Goal: Task Accomplishment & Management: Use online tool/utility

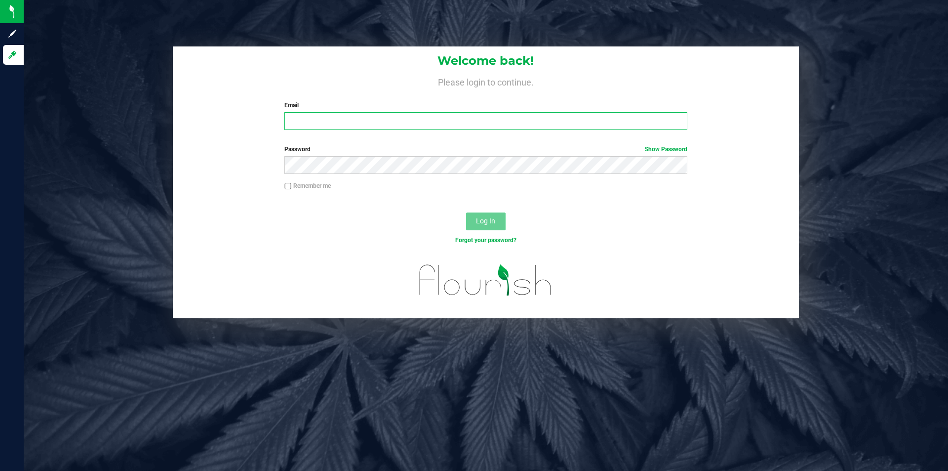
type input "[PERSON_NAME][EMAIL_ADDRESS][DOMAIN_NAME]"
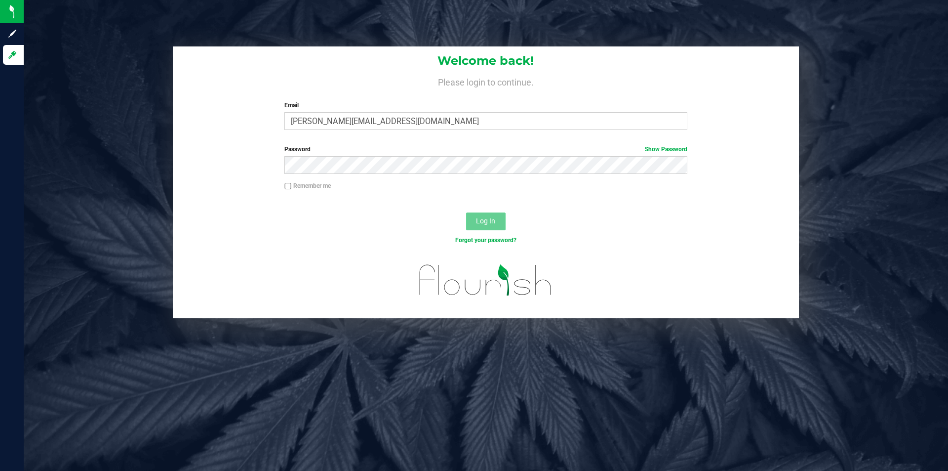
click at [489, 220] on span "Log In" at bounding box center [485, 221] width 19 height 8
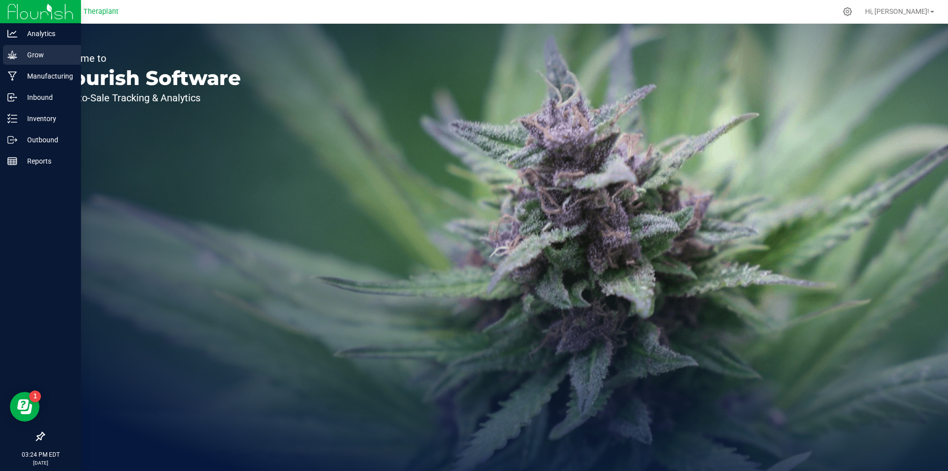
click at [15, 56] on icon at bounding box center [11, 54] width 9 height 8
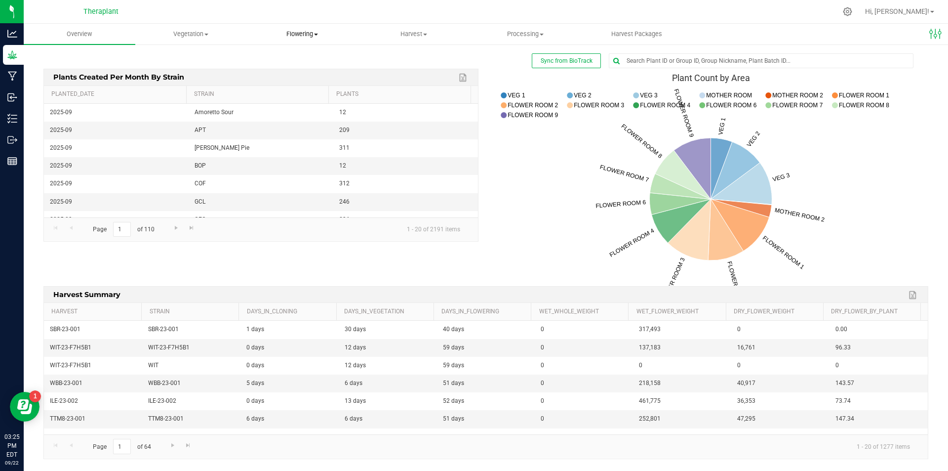
click at [302, 37] on span "Flowering" at bounding box center [302, 34] width 111 height 9
click at [295, 81] on span "Flowering plants" at bounding box center [287, 83] width 80 height 8
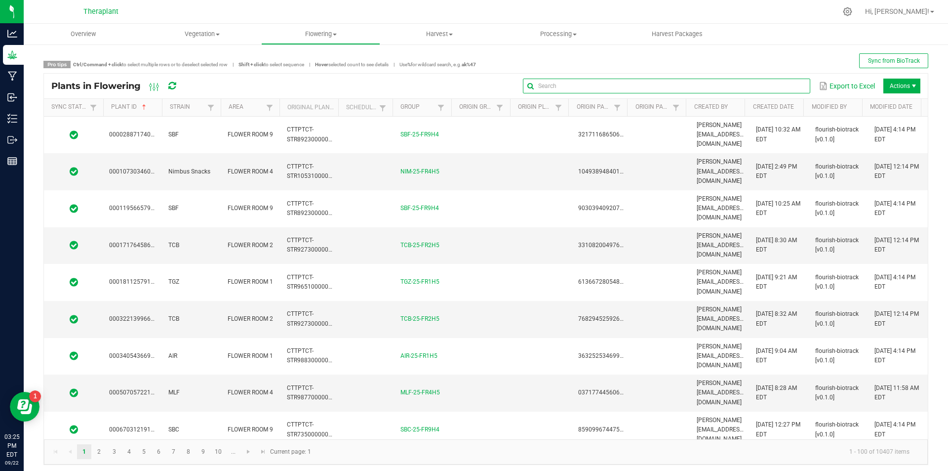
click at [787, 89] on input "text" at bounding box center [666, 86] width 287 height 15
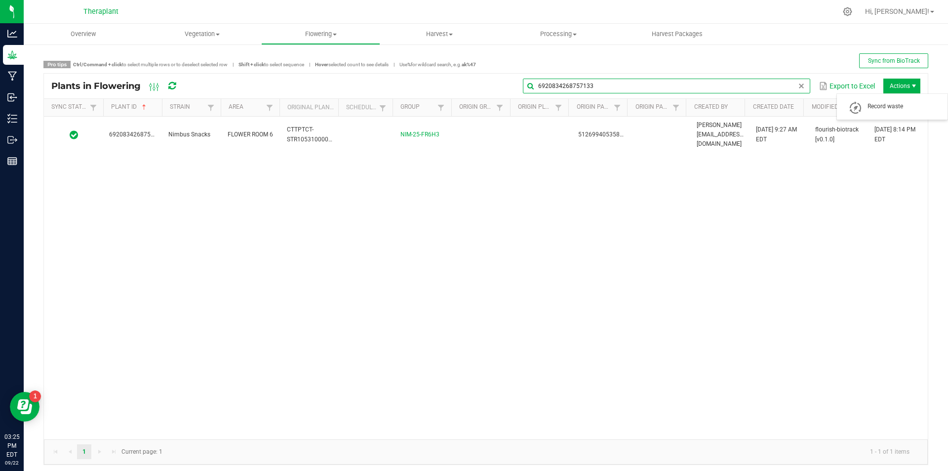
type input "6920834268757133"
click at [886, 88] on span "Actions" at bounding box center [902, 86] width 37 height 15
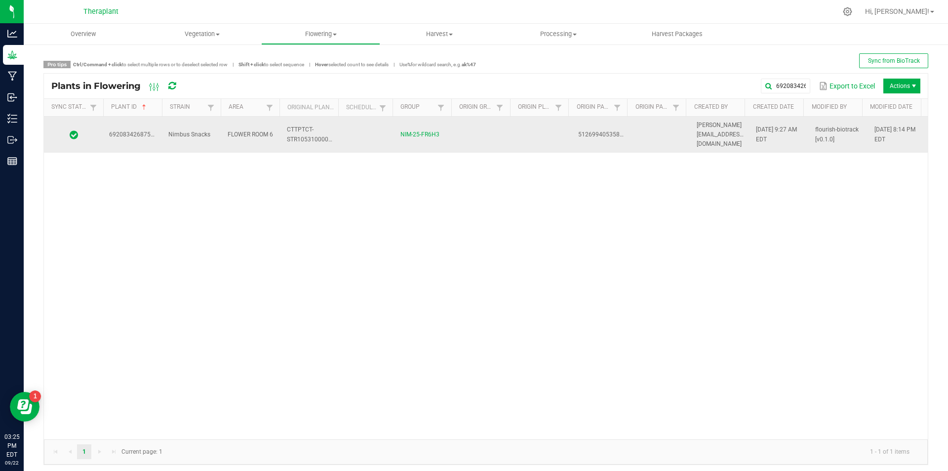
click at [820, 130] on span "flourish-biotrack [v0.1.0]" at bounding box center [836, 134] width 43 height 16
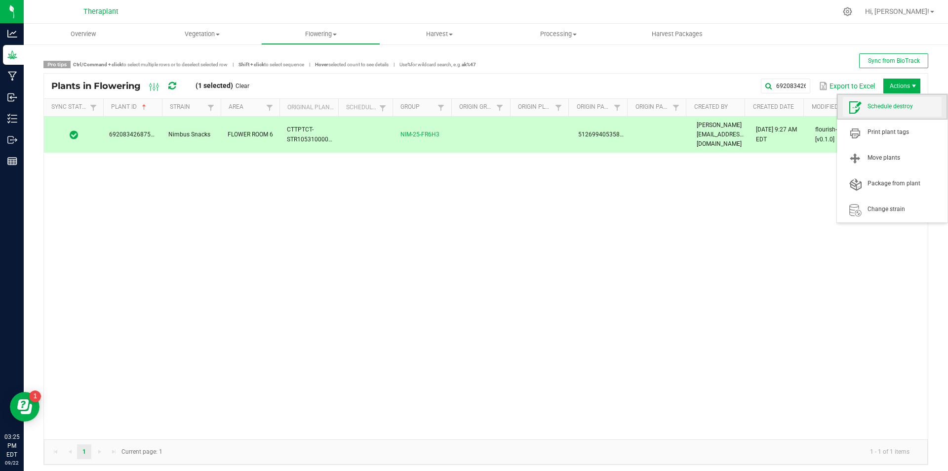
click at [894, 105] on span "Schedule destroy" at bounding box center [905, 106] width 74 height 8
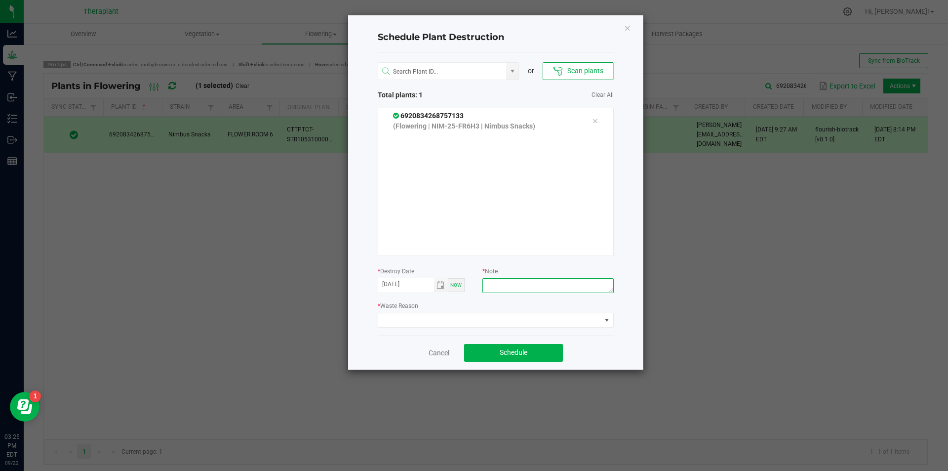
click at [529, 282] on textarea at bounding box center [548, 285] width 131 height 15
type textarea "irrigation"
click at [443, 318] on span at bounding box center [489, 320] width 223 height 14
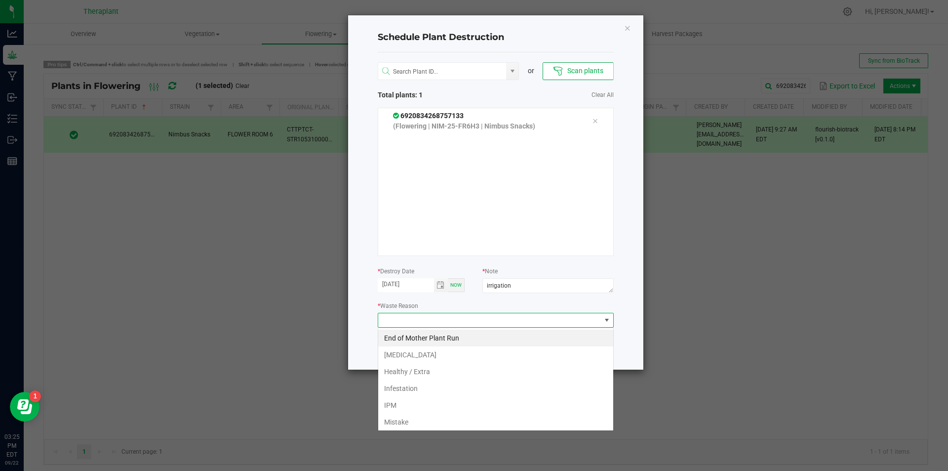
scroll to position [15, 236]
click at [418, 358] on li "[MEDICAL_DATA]" at bounding box center [495, 354] width 235 height 17
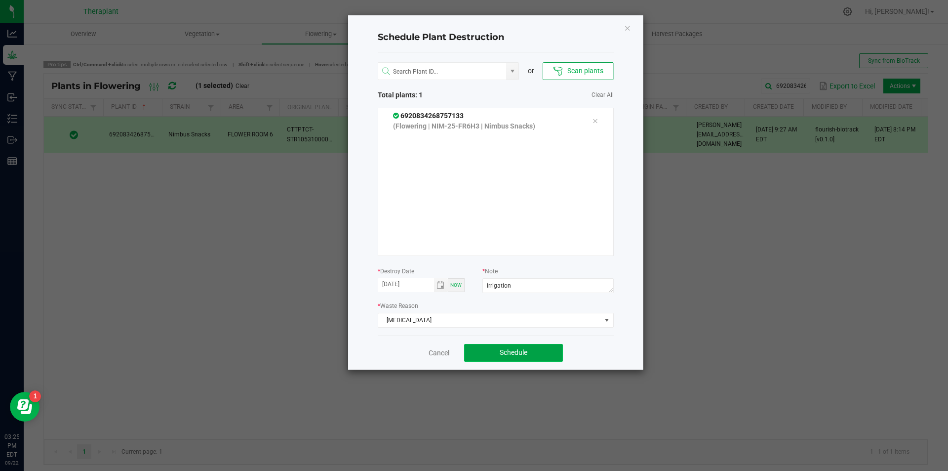
click at [497, 356] on button "Schedule" at bounding box center [513, 353] width 99 height 18
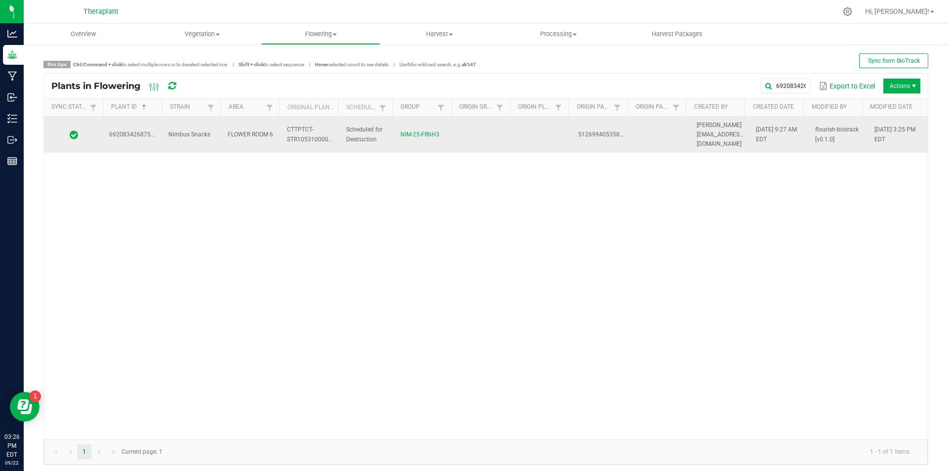
click at [774, 129] on td "[DATE] 9:27 AM EDT" at bounding box center [779, 135] width 59 height 37
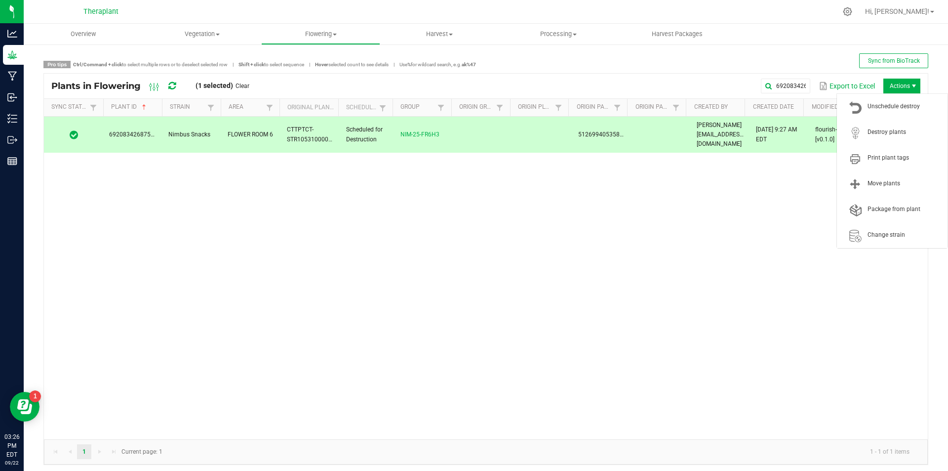
click at [896, 87] on span "Actions" at bounding box center [902, 86] width 37 height 15
click at [889, 130] on span "Destroy plants" at bounding box center [905, 132] width 74 height 8
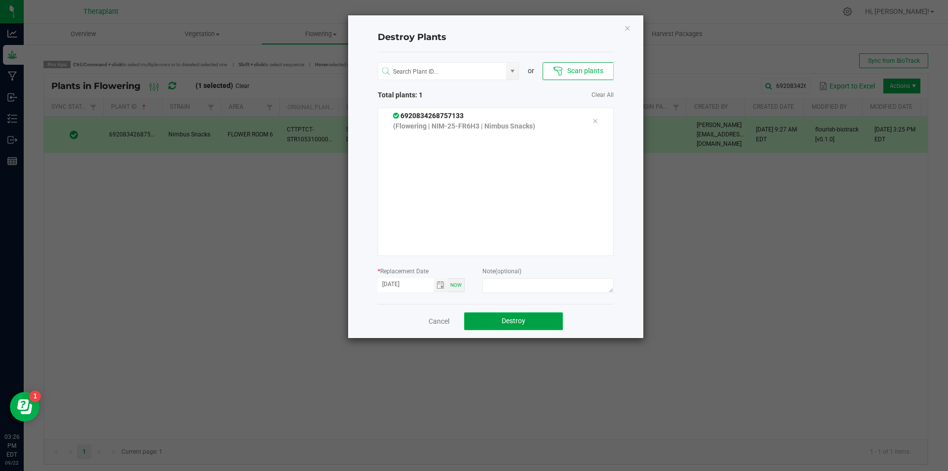
click at [529, 323] on button "Destroy" at bounding box center [513, 321] width 99 height 18
